Goal: Go to known website: Access a specific website the user already knows

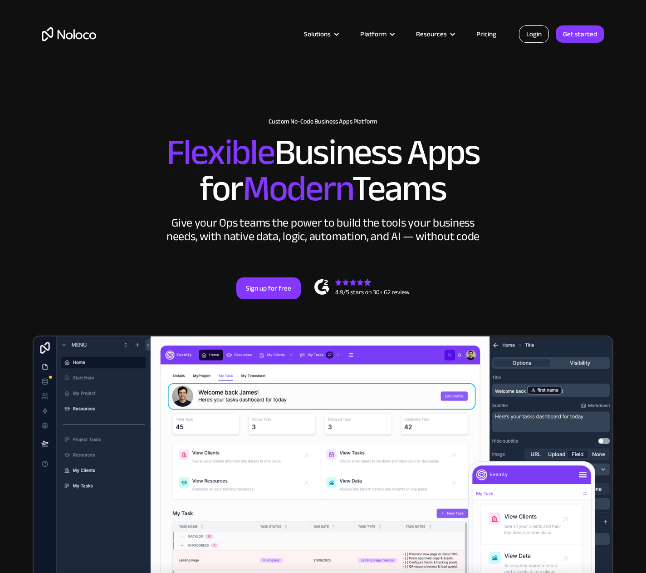
click at [536, 39] on link "Login" at bounding box center [534, 33] width 30 height 17
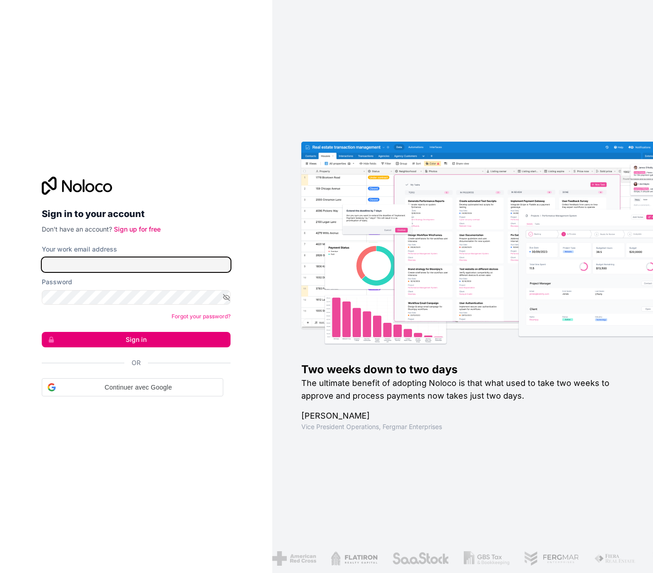
type input "f.allombert@cogis-formation.fr"
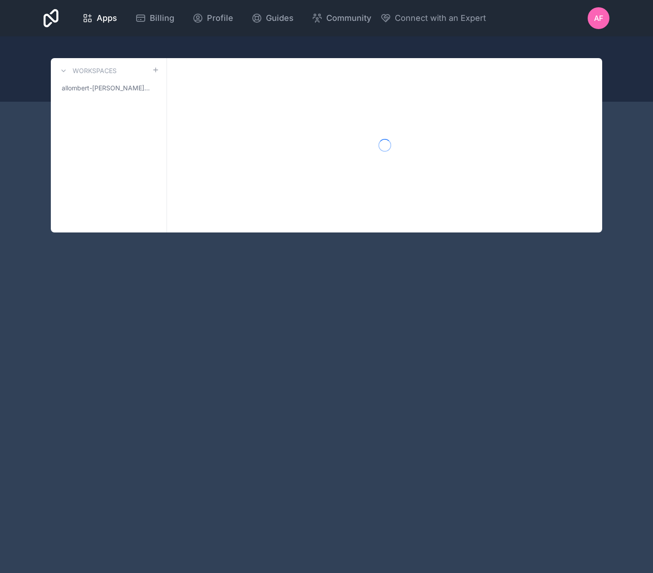
click at [133, 338] on div "Apps Billing Profile Guides Community Connect with an Expert AF Billing Profile…" at bounding box center [326, 286] width 653 height 573
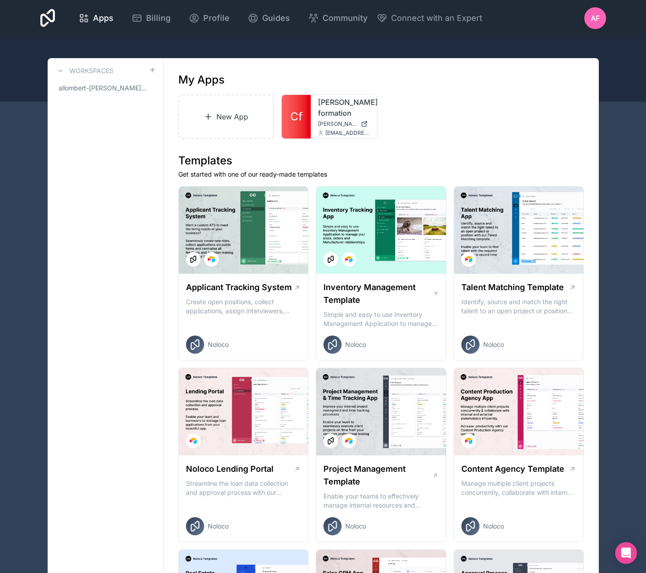
click at [340, 114] on link "cogis-formation" at bounding box center [344, 108] width 52 height 22
